Goal: Find contact information: Find contact information

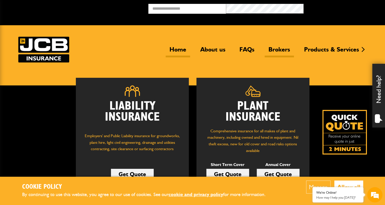
click at [274, 48] on link "Brokers" at bounding box center [279, 52] width 29 height 12
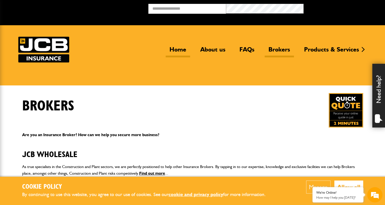
click at [180, 52] on link "Home" at bounding box center [178, 52] width 24 height 12
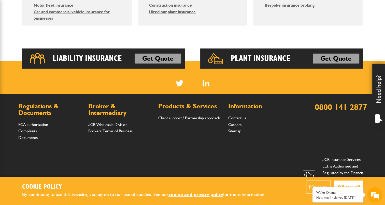
scroll to position [395, 0]
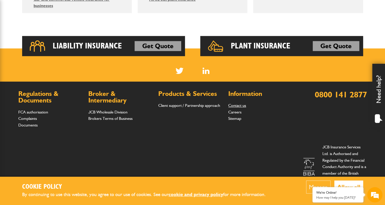
click at [236, 105] on link "Contact us" at bounding box center [237, 105] width 18 height 5
